Goal: Task Accomplishment & Management: Manage account settings

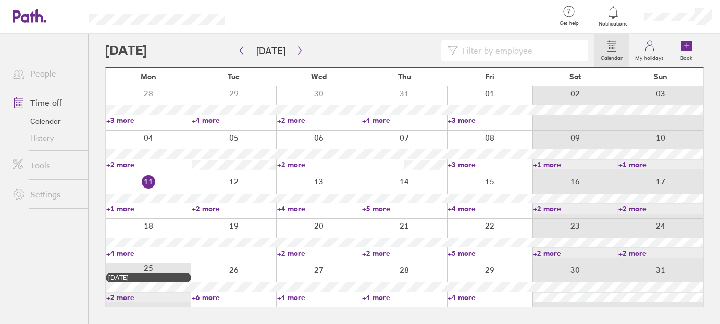
click at [118, 208] on link "+1 more" at bounding box center [148, 208] width 84 height 9
